Goal: Find specific page/section: Find specific page/section

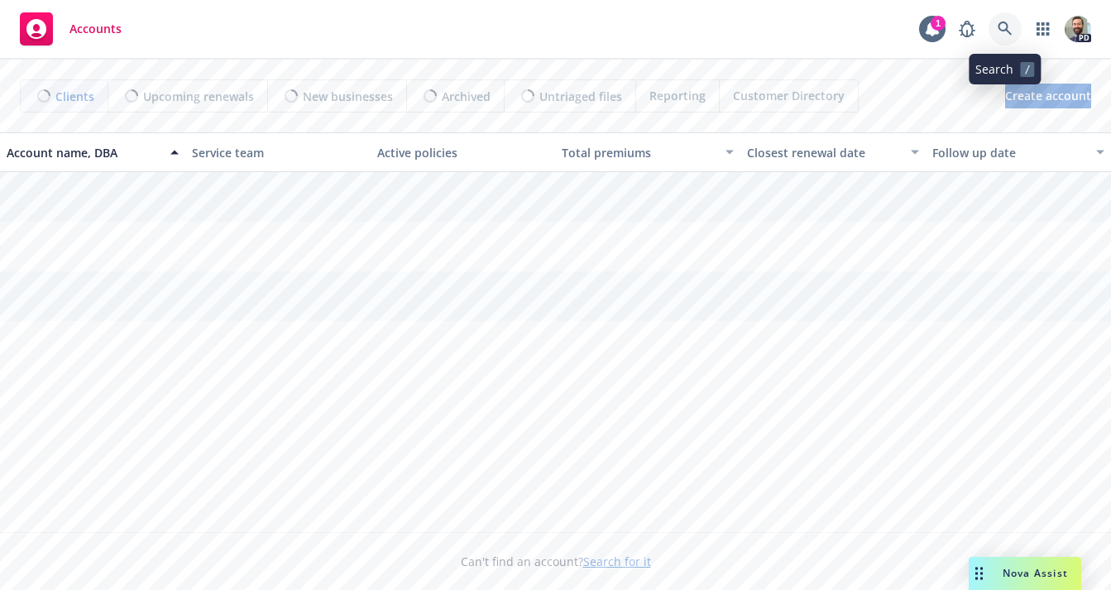
click at [1003, 26] on icon at bounding box center [1004, 29] width 15 height 15
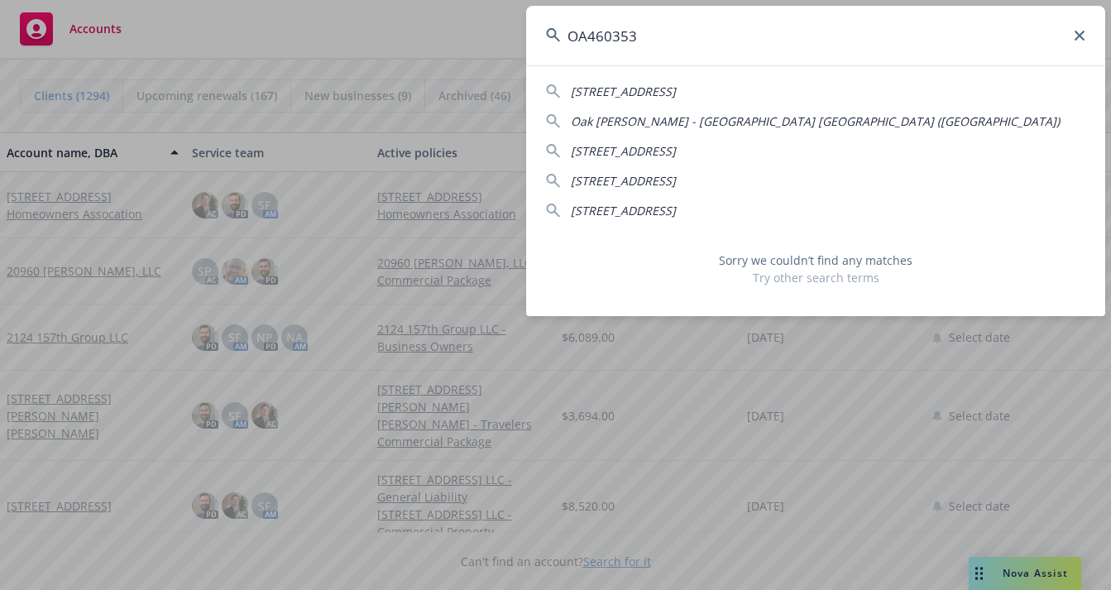
click at [611, 37] on input "OA460353" at bounding box center [815, 36] width 579 height 60
paste input "Simjee"
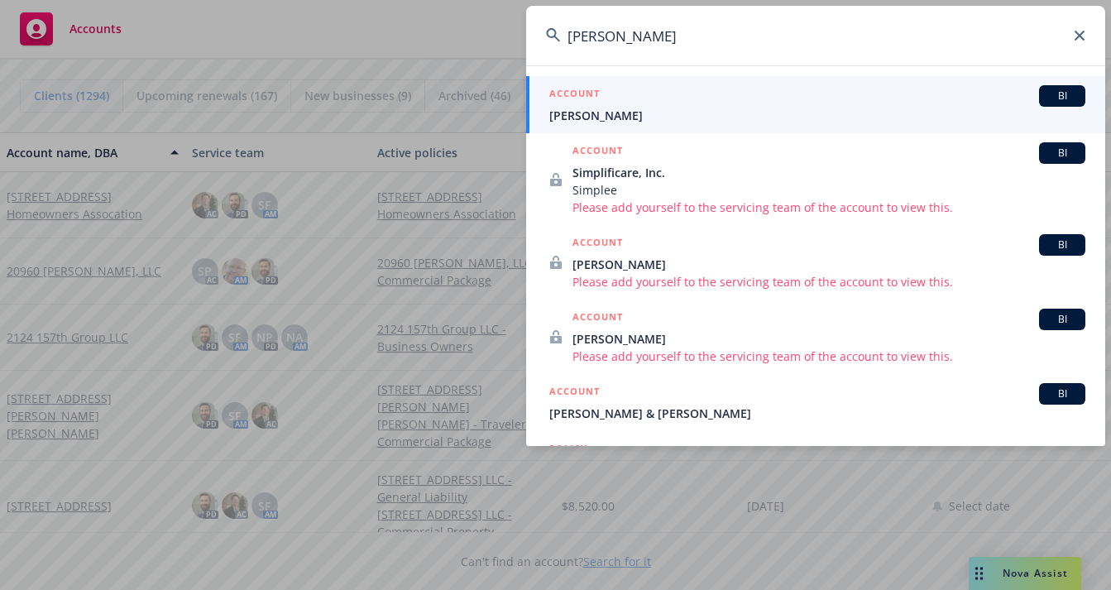
type input "Simjee"
click at [611, 114] on span "Aisha Simjee" at bounding box center [817, 115] width 536 height 17
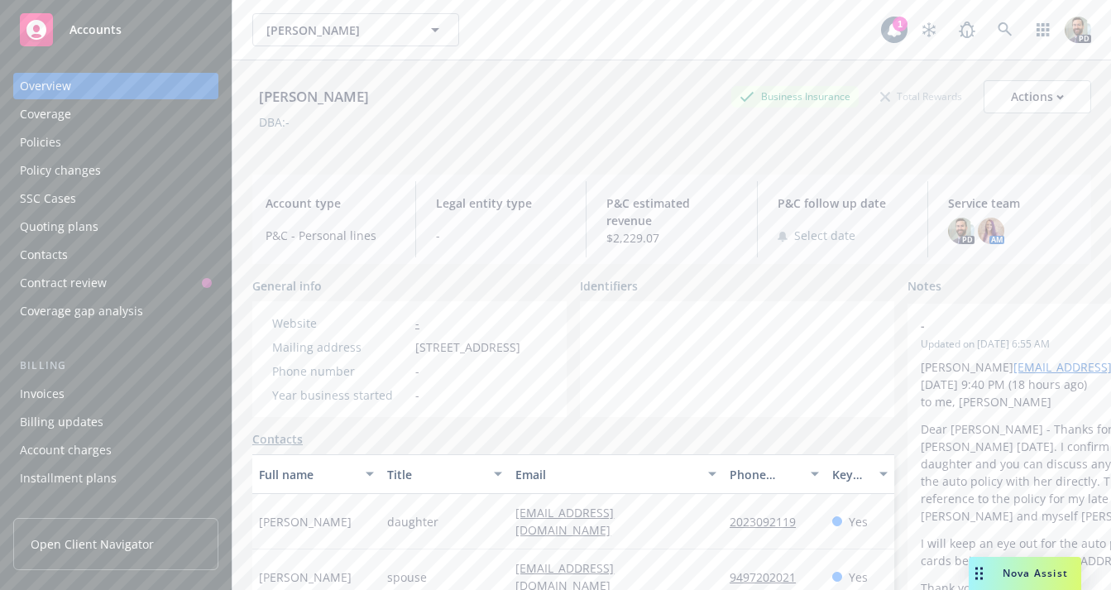
click at [79, 141] on div "Policies" at bounding box center [116, 142] width 192 height 26
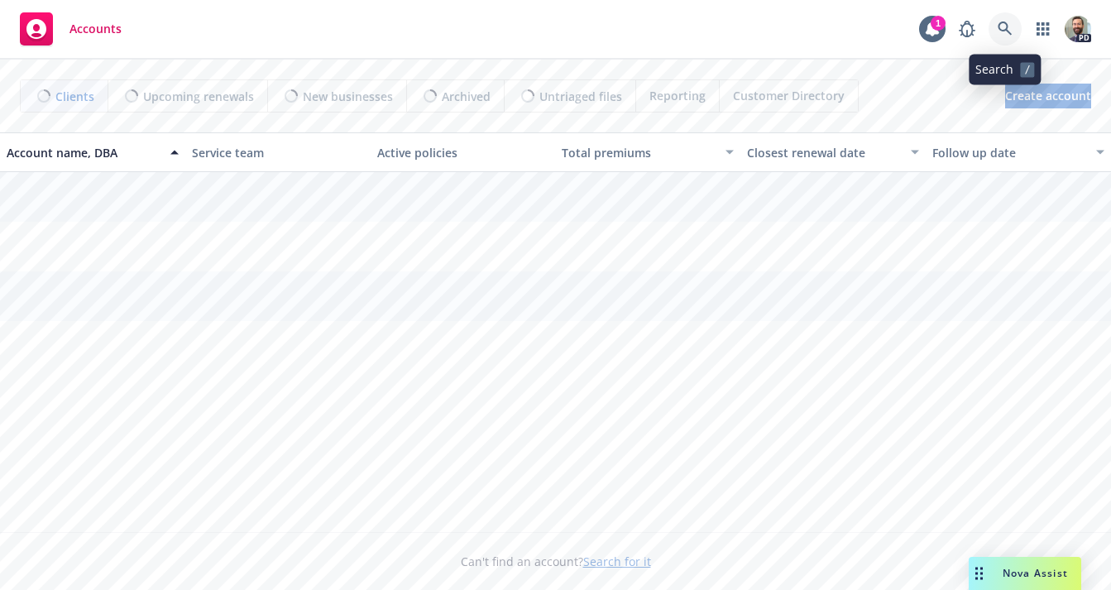
click at [1007, 31] on icon at bounding box center [1004, 29] width 14 height 14
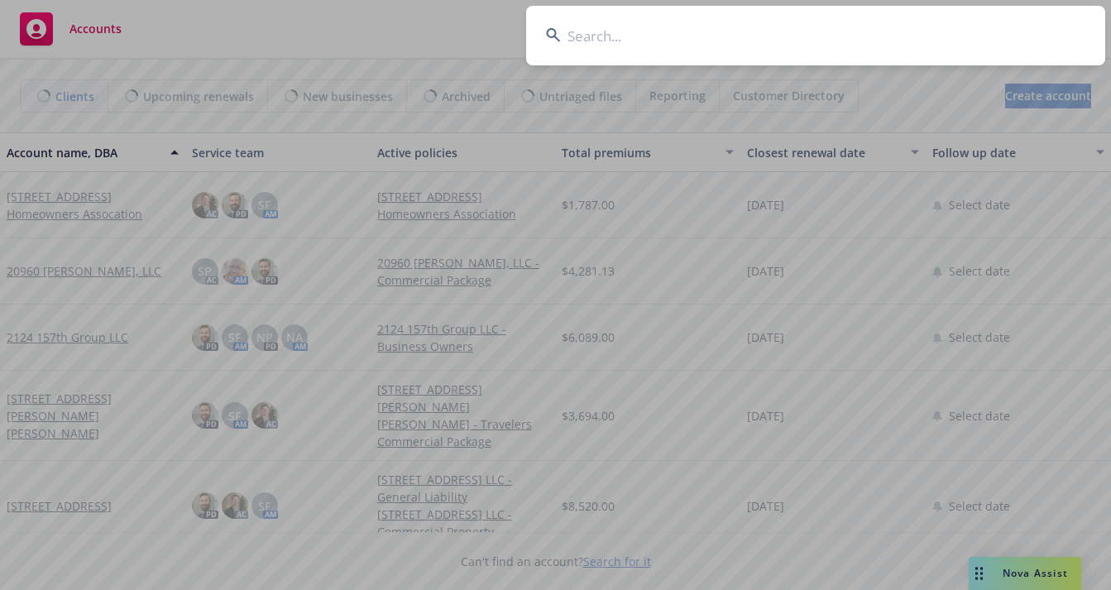
click at [885, 35] on input at bounding box center [815, 36] width 579 height 60
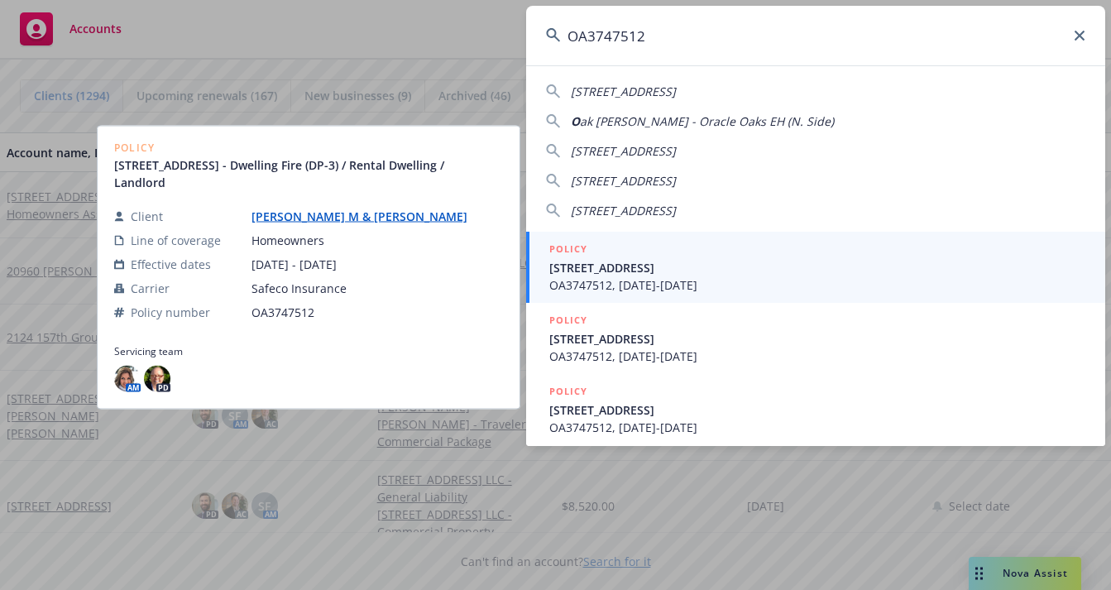
type input "OA3747512"
click at [317, 217] on link "[PERSON_NAME] M & [PERSON_NAME]" at bounding box center [365, 216] width 229 height 16
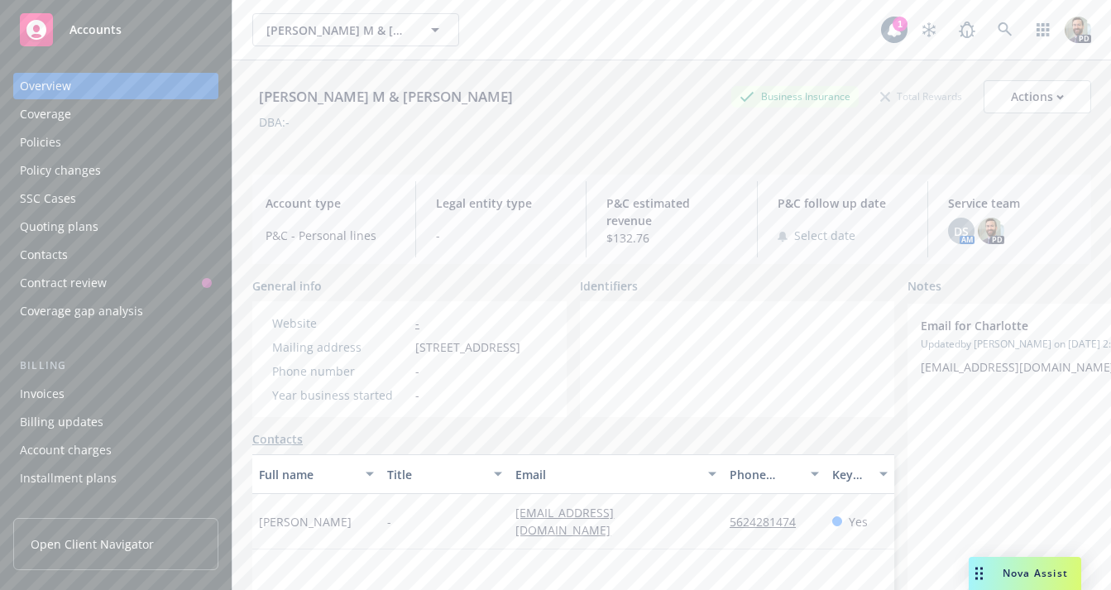
click at [88, 148] on div "Policies" at bounding box center [116, 142] width 192 height 26
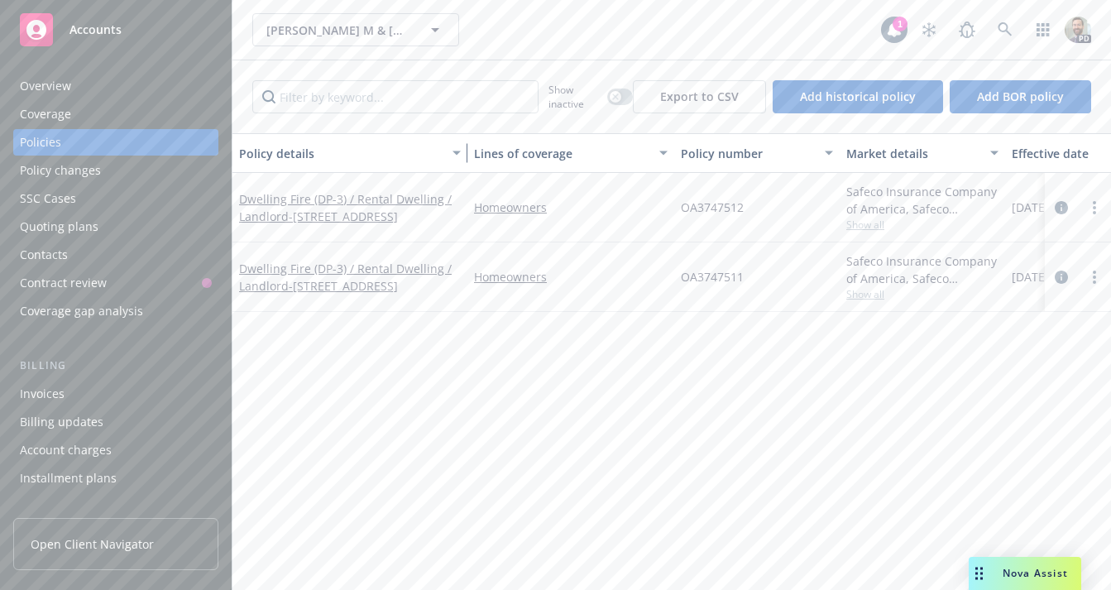
drag, startPoint x: 349, startPoint y: 149, endPoint x: 460, endPoint y: 163, distance: 111.7
click at [460, 163] on div "button" at bounding box center [459, 153] width 8 height 38
click at [26, 84] on div "Overview" at bounding box center [45, 86] width 51 height 26
